Goal: Task Accomplishment & Management: Manage account settings

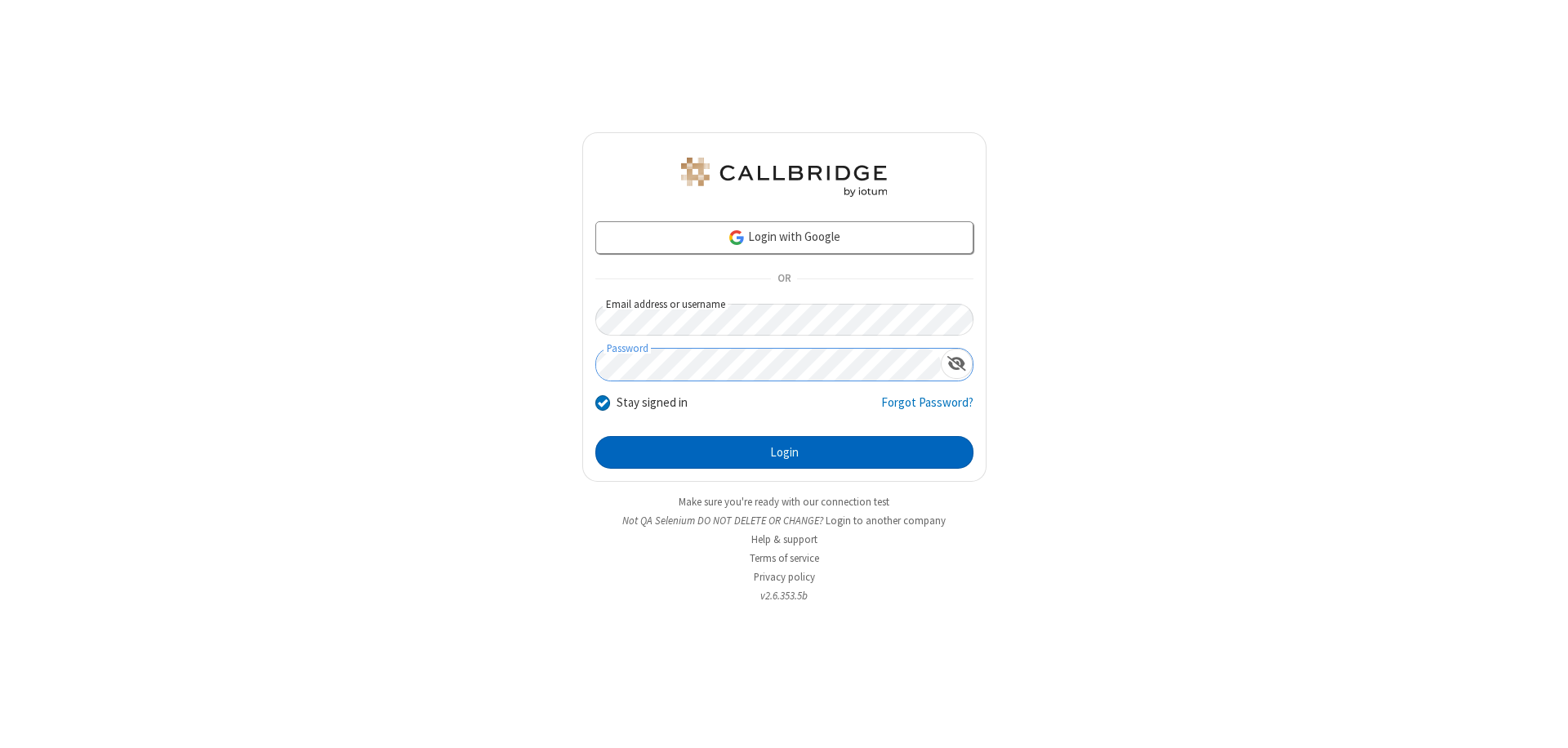
click at [784, 453] on button "Login" at bounding box center [784, 453] width 379 height 33
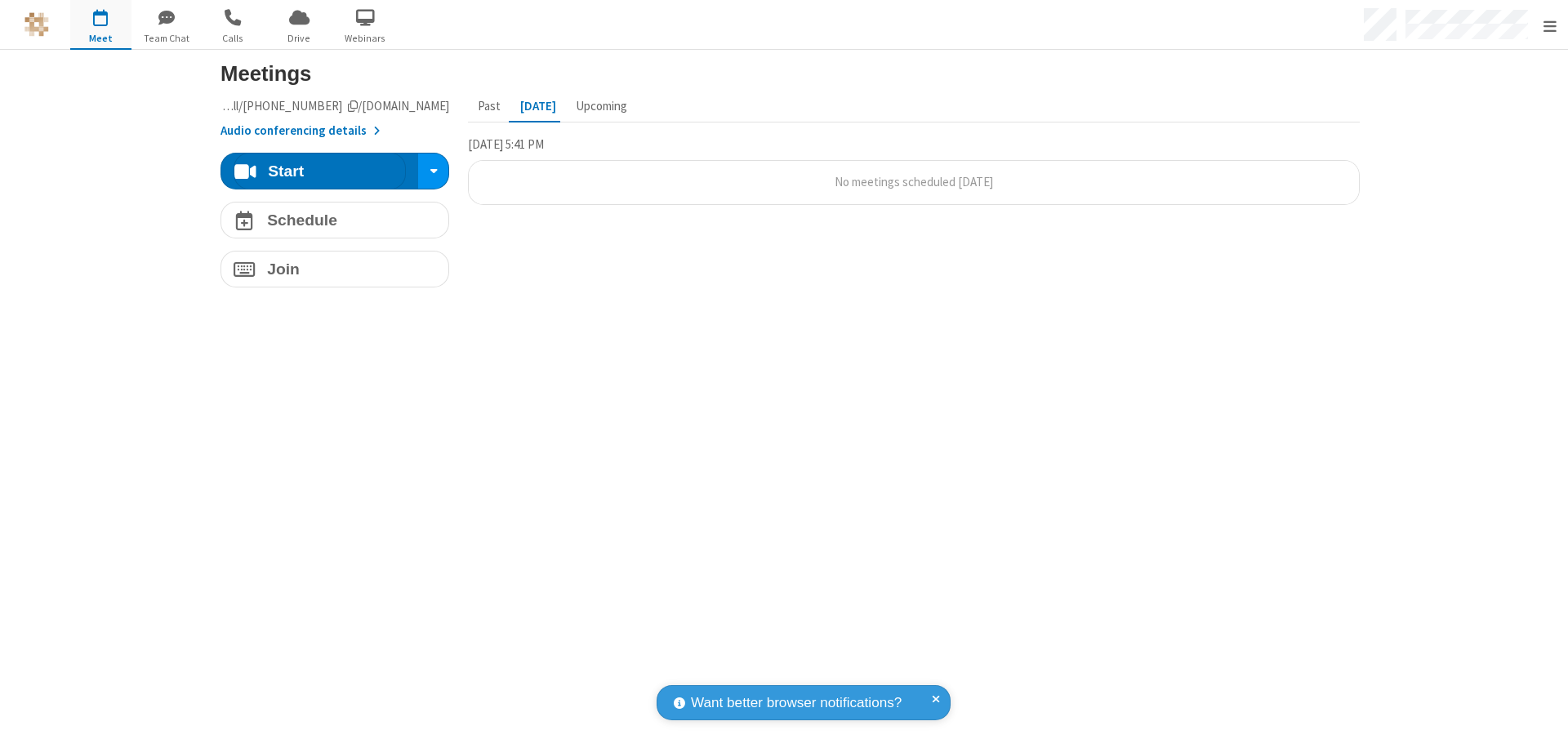
click at [1550, 26] on span "Open menu" at bounding box center [1550, 27] width 13 height 16
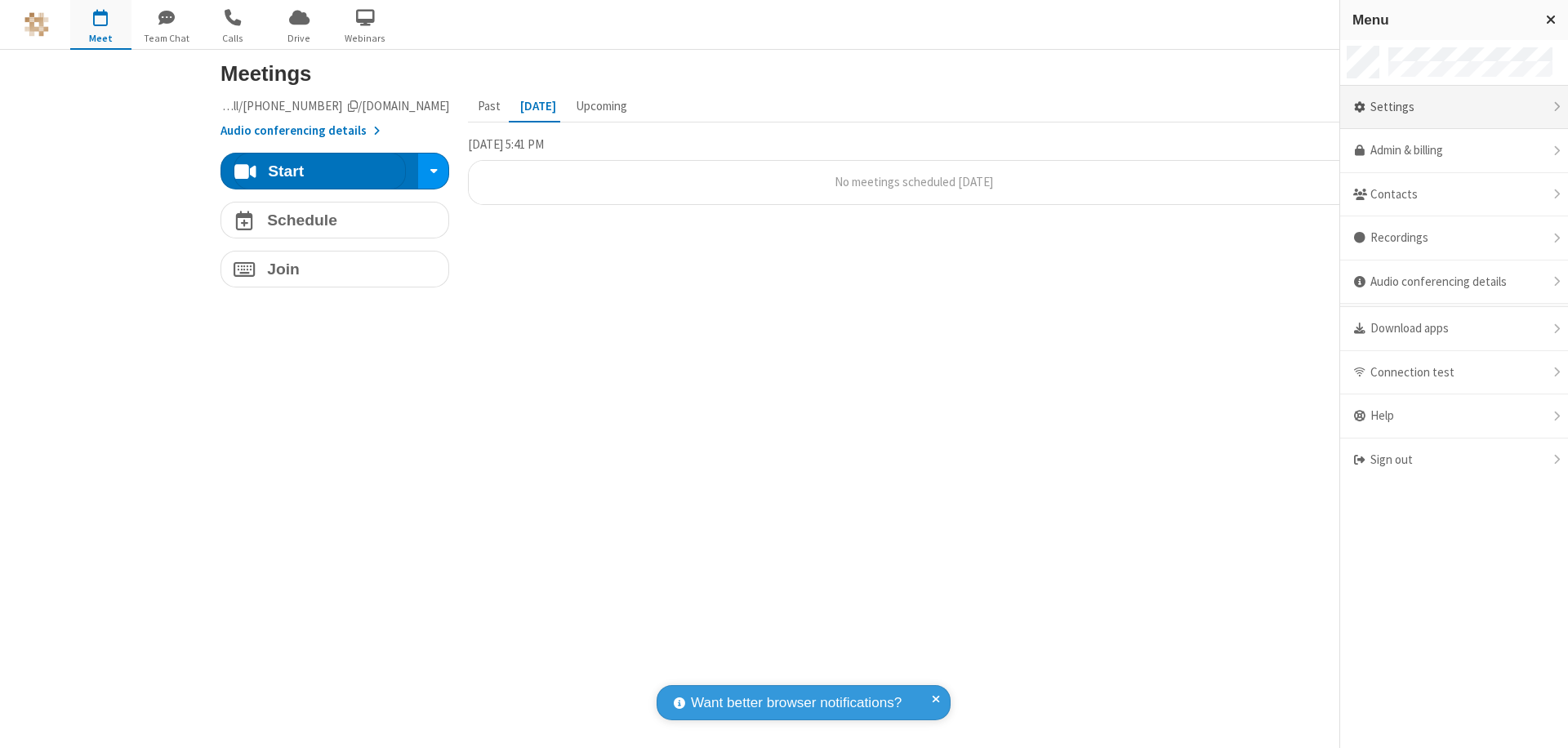
click at [1454, 107] on div "Settings" at bounding box center [1454, 108] width 228 height 44
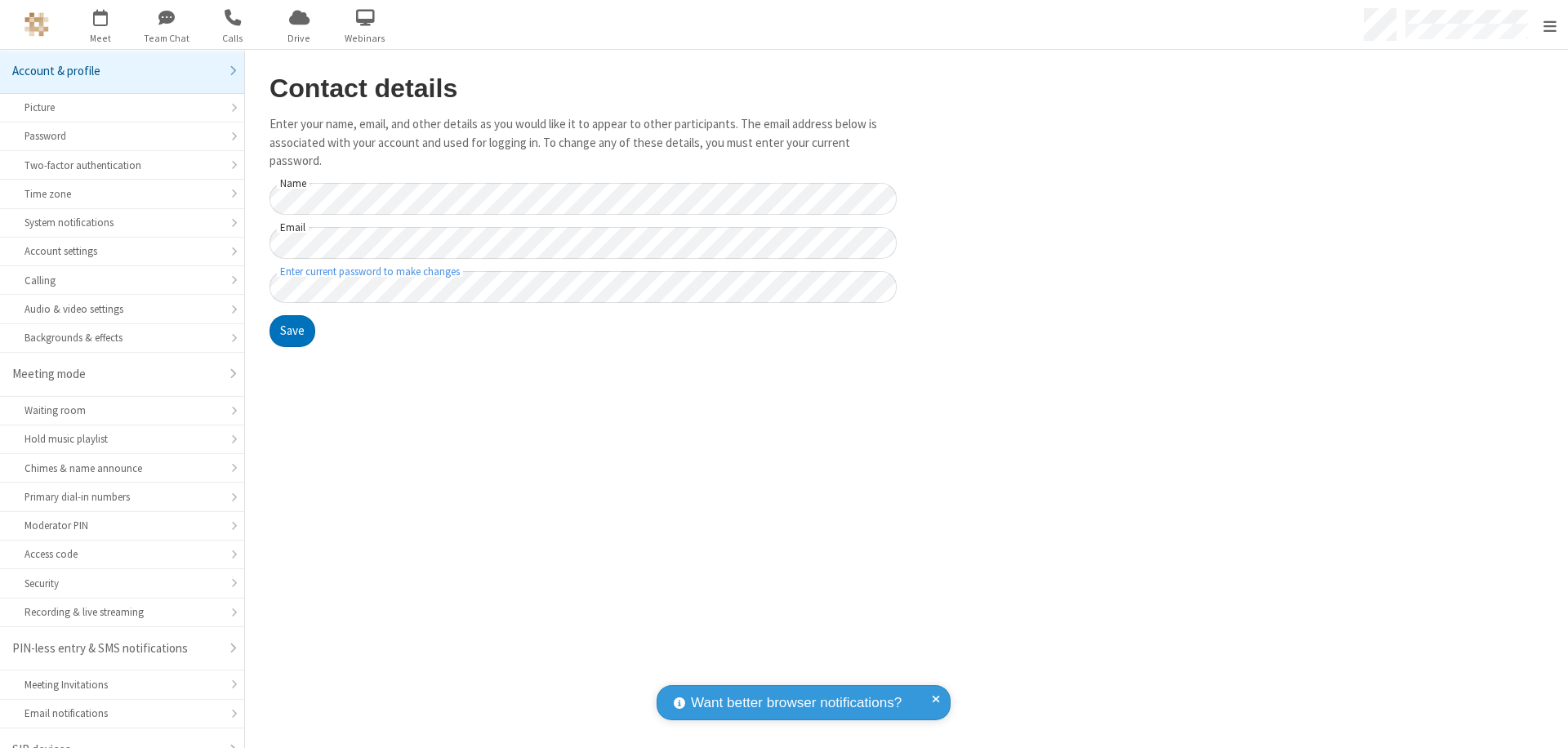
scroll to position [23, 0]
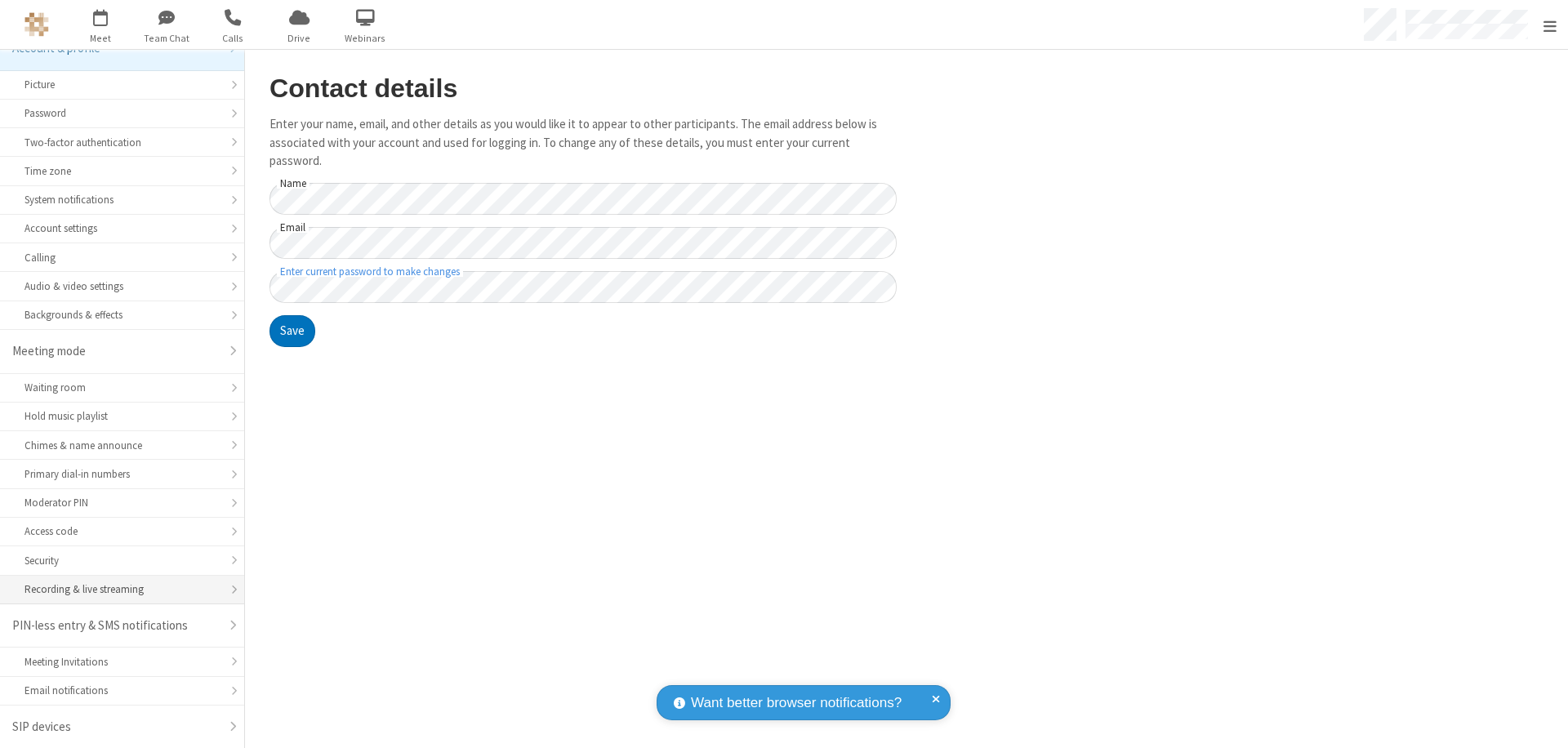
click at [116, 590] on div "Recording & live streaming" at bounding box center [122, 589] width 195 height 16
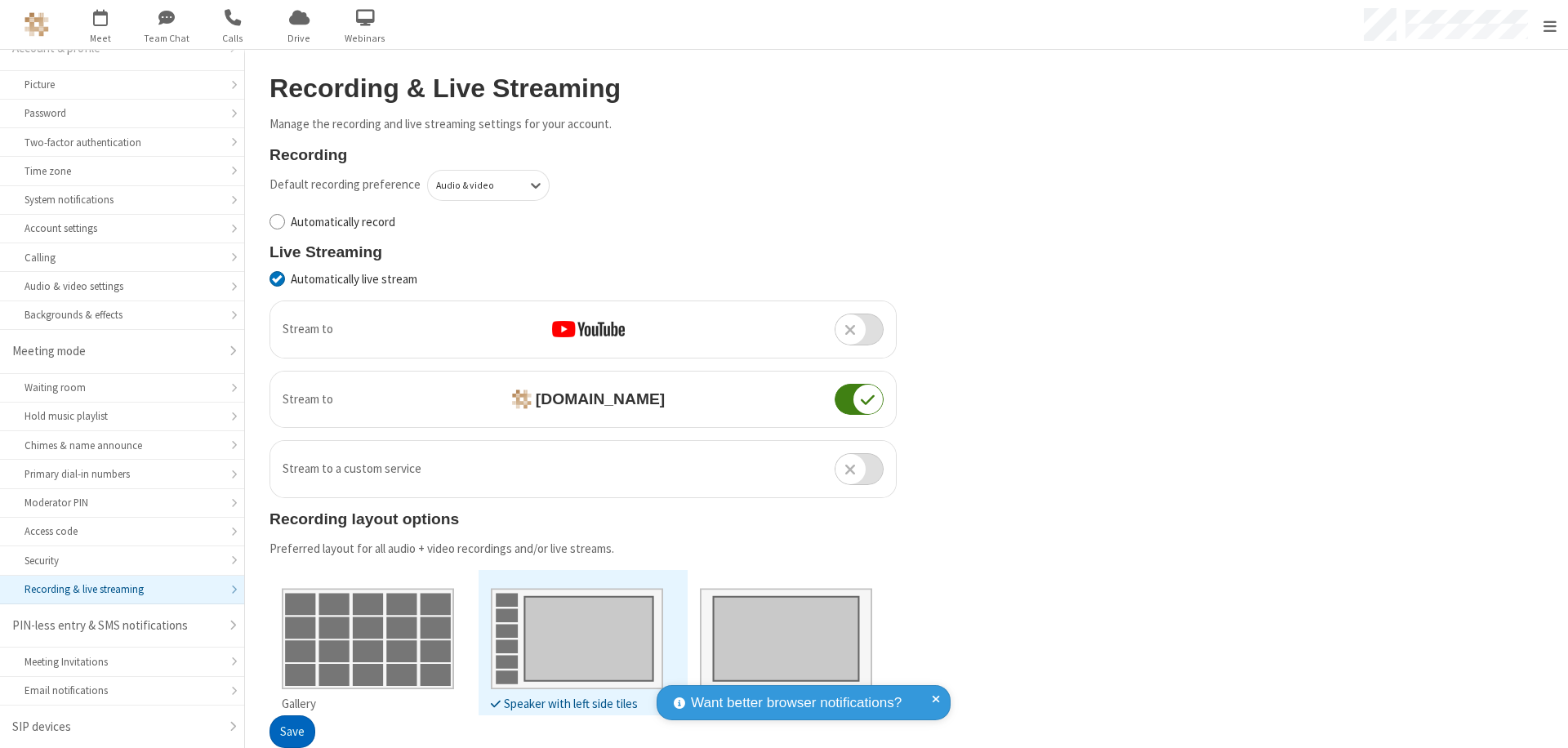
click at [292, 732] on button "Save" at bounding box center [293, 732] width 46 height 33
